Goal: Obtain resource: Download file/media

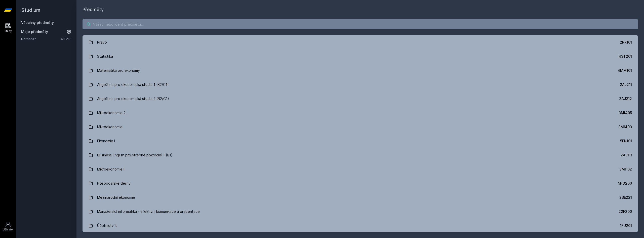
click at [134, 23] on input "search" at bounding box center [359, 24] width 555 height 10
click at [105, 23] on input "search" at bounding box center [359, 24] width 555 height 10
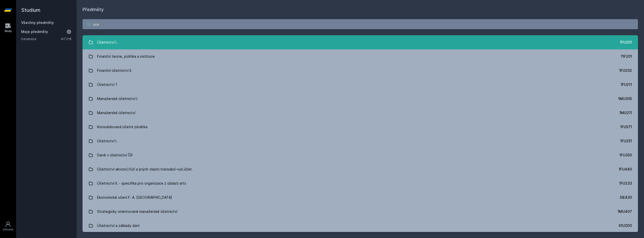
type input "uce"
click at [120, 41] on link "Účetnictví I. 1FU201" at bounding box center [359, 42] width 555 height 14
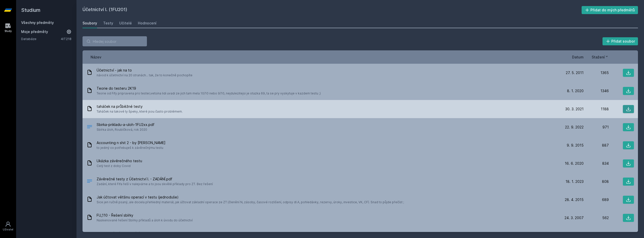
click at [626, 108] on icon at bounding box center [627, 108] width 5 height 5
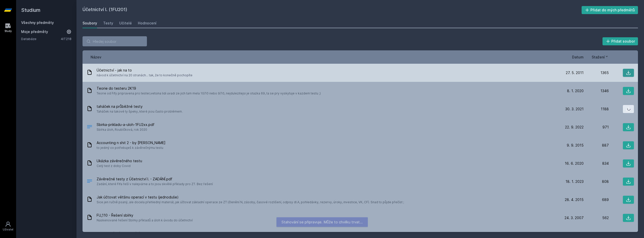
click at [627, 75] on button at bounding box center [627, 73] width 11 height 8
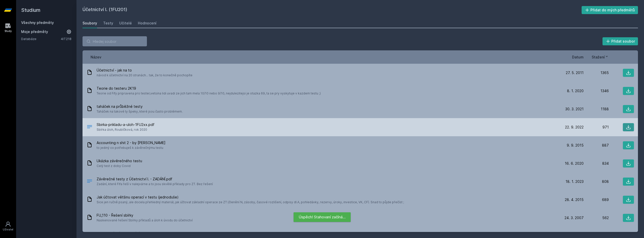
click at [623, 128] on button at bounding box center [627, 127] width 11 height 8
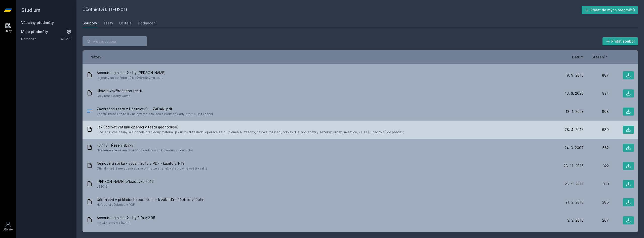
scroll to position [75, 0]
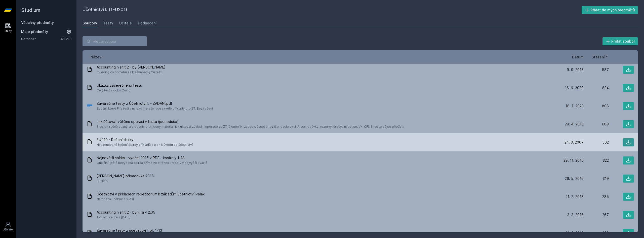
click at [622, 140] on button at bounding box center [627, 142] width 11 height 8
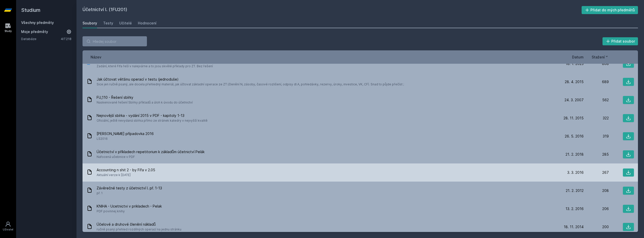
scroll to position [126, 0]
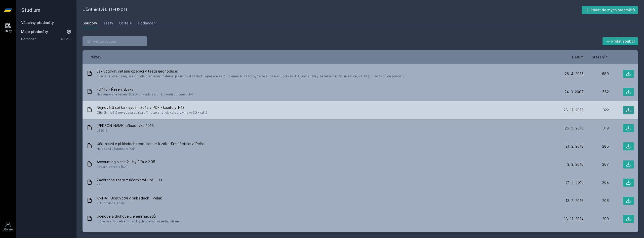
click at [625, 109] on icon at bounding box center [627, 109] width 5 height 5
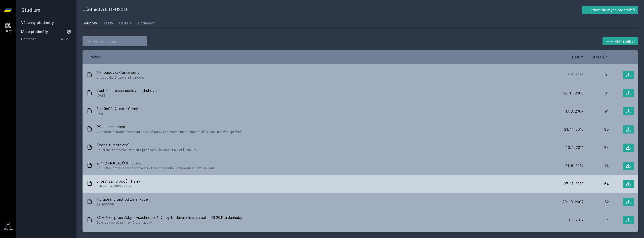
scroll to position [427, 0]
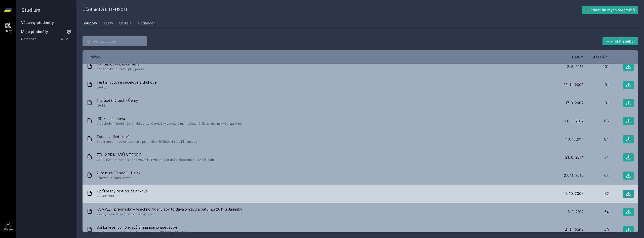
click at [622, 194] on button at bounding box center [627, 193] width 11 height 8
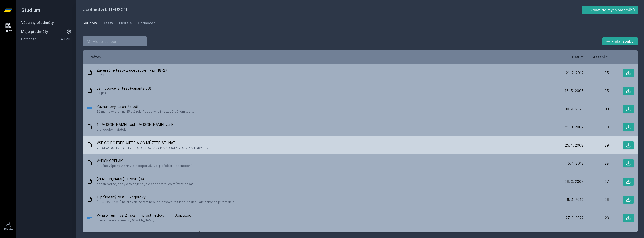
scroll to position [628, 0]
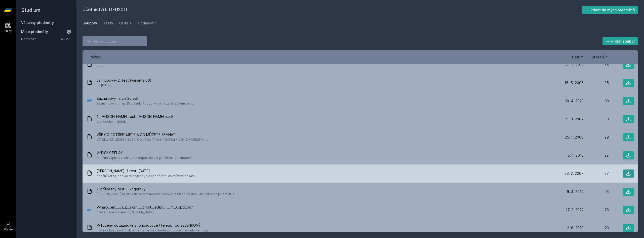
click at [622, 173] on button at bounding box center [627, 173] width 11 height 8
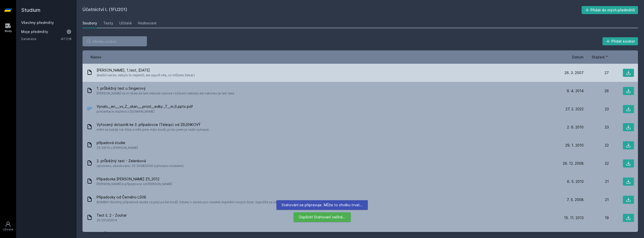
scroll to position [754, 0]
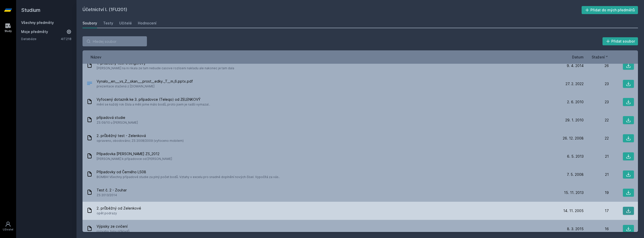
click at [627, 209] on icon at bounding box center [627, 210] width 5 height 5
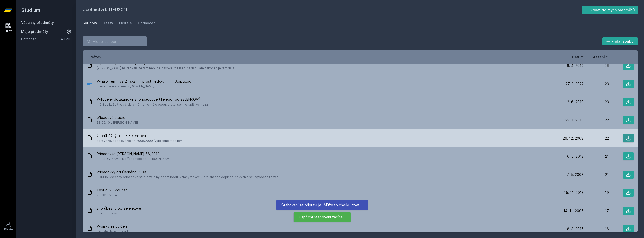
click at [625, 139] on icon at bounding box center [627, 137] width 5 height 5
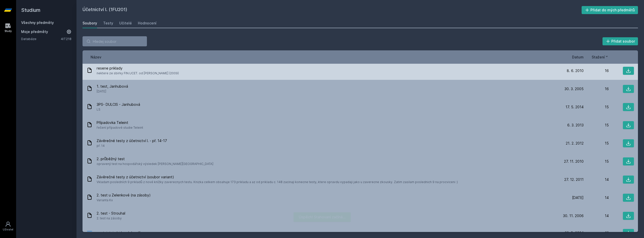
scroll to position [955, 0]
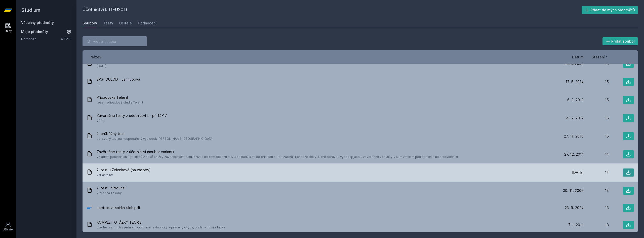
click at [626, 173] on icon at bounding box center [628, 172] width 4 height 4
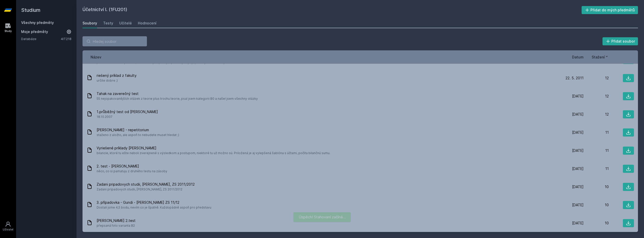
scroll to position [1131, 0]
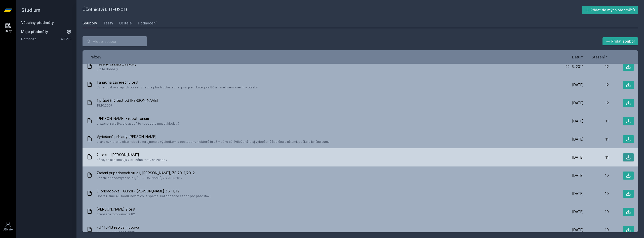
click at [627, 156] on icon at bounding box center [627, 157] width 5 height 5
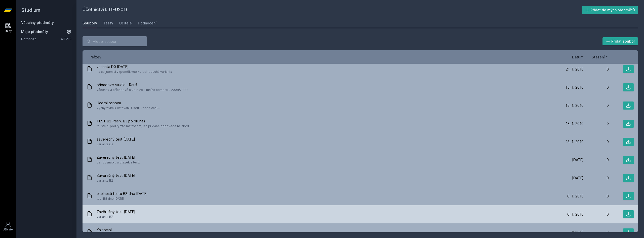
scroll to position [4059, 0]
